Goal: Navigation & Orientation: Find specific page/section

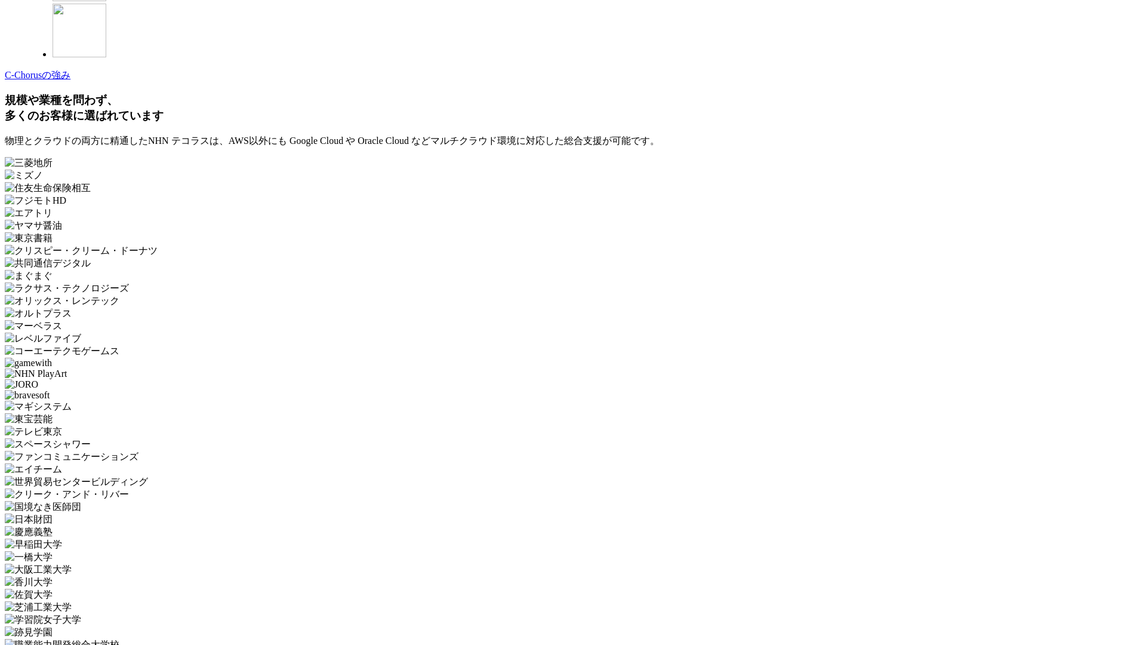
scroll to position [3575, 0]
